Goal: Complete application form

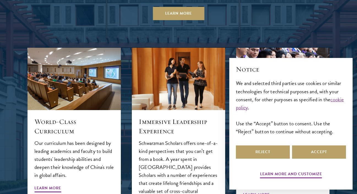
scroll to position [623, 0]
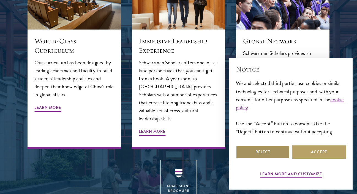
click at [268, 153] on button "Reject" at bounding box center [263, 151] width 54 height 13
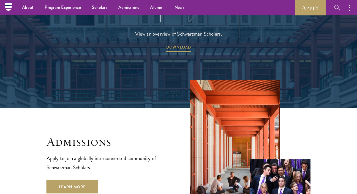
scroll to position [708, 0]
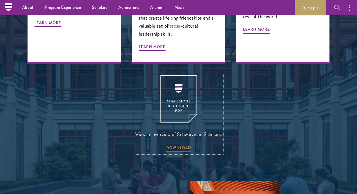
click at [176, 85] on img at bounding box center [179, 98] width 36 height 47
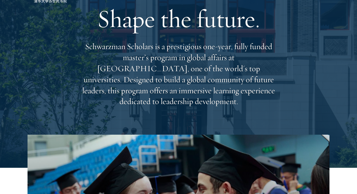
scroll to position [0, 0]
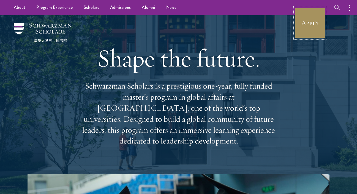
click at [303, 22] on link "Apply" at bounding box center [310, 22] width 31 height 31
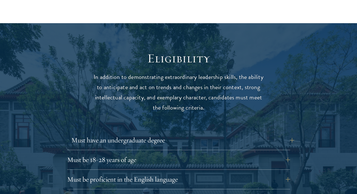
scroll to position [723, 0]
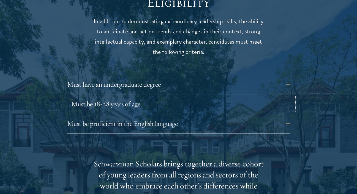
click at [95, 105] on button "Must be 18-28 years of age" at bounding box center [182, 103] width 223 height 13
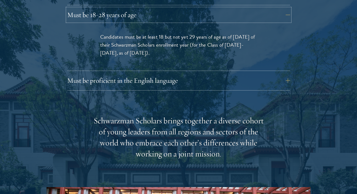
scroll to position [813, 0]
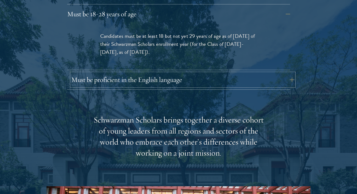
click at [117, 76] on button "Must be proficient in the English language" at bounding box center [182, 79] width 223 height 13
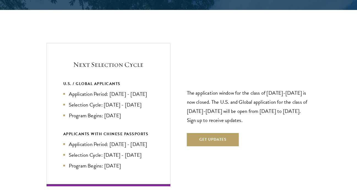
scroll to position [1294, 0]
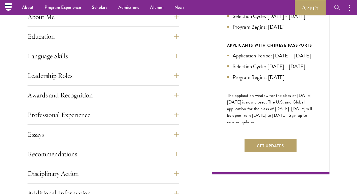
scroll to position [147, 0]
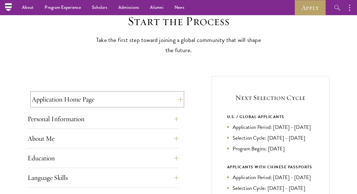
click at [129, 106] on button "Application Home Page" at bounding box center [107, 99] width 151 height 13
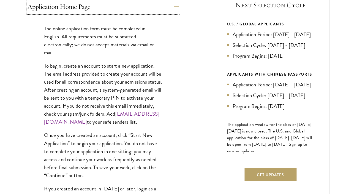
scroll to position [349, 0]
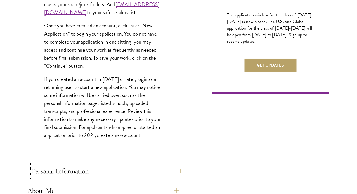
click at [94, 165] on button "Personal Information" at bounding box center [107, 170] width 151 height 13
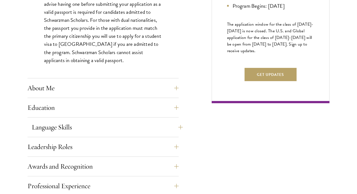
scroll to position [399, 0]
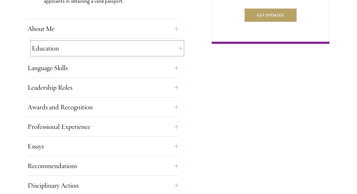
click at [92, 49] on button "Education" at bounding box center [107, 48] width 151 height 13
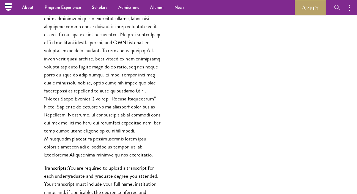
scroll to position [471, 0]
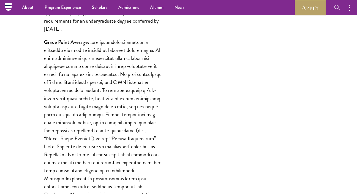
click at [72, 120] on p "Grade Point Average:" at bounding box center [103, 118] width 118 height 160
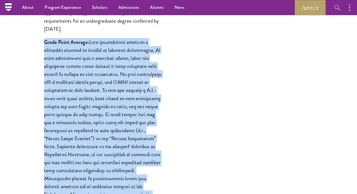
click at [72, 120] on p "Grade Point Average:" at bounding box center [103, 118] width 118 height 160
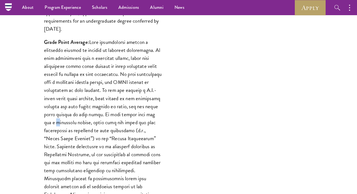
click at [72, 120] on p "Grade Point Average:" at bounding box center [103, 118] width 118 height 160
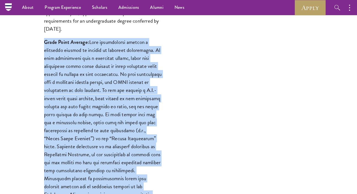
click at [72, 120] on p "Grade Point Average:" at bounding box center [103, 118] width 118 height 160
click at [76, 108] on p "Grade Point Average:" at bounding box center [103, 118] width 118 height 160
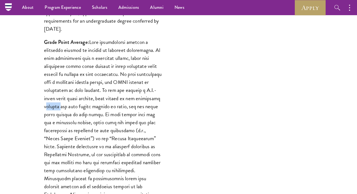
click at [76, 108] on p "Grade Point Average:" at bounding box center [103, 118] width 118 height 160
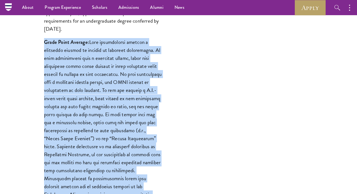
click at [76, 108] on p "Grade Point Average:" at bounding box center [103, 118] width 118 height 160
click at [69, 123] on p "Grade Point Average:" at bounding box center [103, 118] width 118 height 160
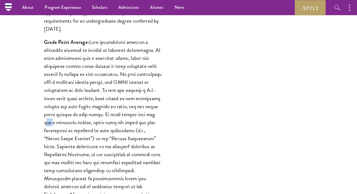
click at [69, 123] on p "Grade Point Average:" at bounding box center [103, 118] width 118 height 160
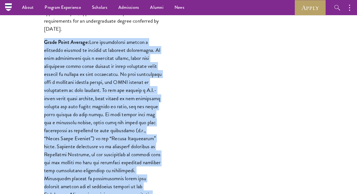
click at [69, 123] on p "Grade Point Average:" at bounding box center [103, 118] width 118 height 160
click at [61, 141] on p "Grade Point Average:" at bounding box center [103, 118] width 118 height 160
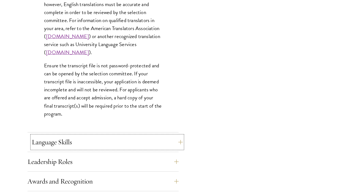
click at [63, 136] on button "Language Skills" at bounding box center [107, 141] width 151 height 13
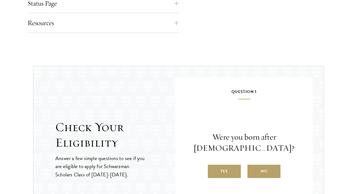
scroll to position [862, 0]
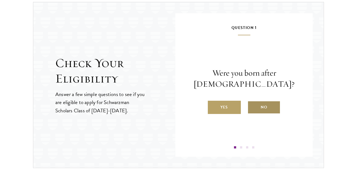
click at [272, 110] on label "No" at bounding box center [264, 107] width 33 height 13
click at [253, 106] on input "No" at bounding box center [250, 103] width 5 height 5
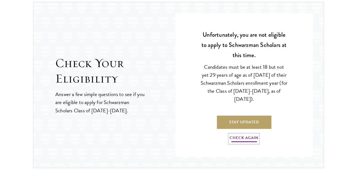
click at [254, 138] on link "Check Again" at bounding box center [244, 138] width 29 height 9
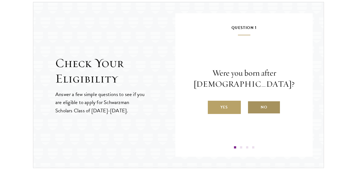
click at [256, 104] on label "No" at bounding box center [264, 107] width 33 height 13
click at [253, 104] on input "No" at bounding box center [250, 103] width 5 height 5
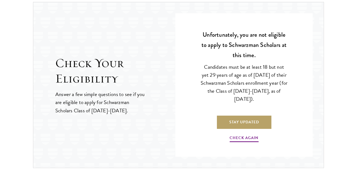
click at [257, 80] on p "Candidates must be at least 18 but not yet 29 years of age as of [DATE] of thei…" at bounding box center [244, 83] width 88 height 40
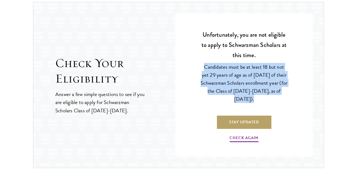
click at [257, 80] on p "Candidates must be at least 18 but not yet 29 years of age as of [DATE] of thei…" at bounding box center [244, 83] width 88 height 40
click at [250, 141] on link "Check Again" at bounding box center [244, 138] width 29 height 9
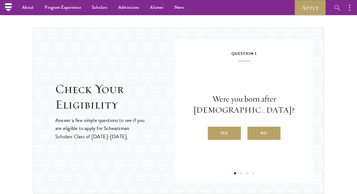
scroll to position [809, 0]
